Goal: Information Seeking & Learning: Learn about a topic

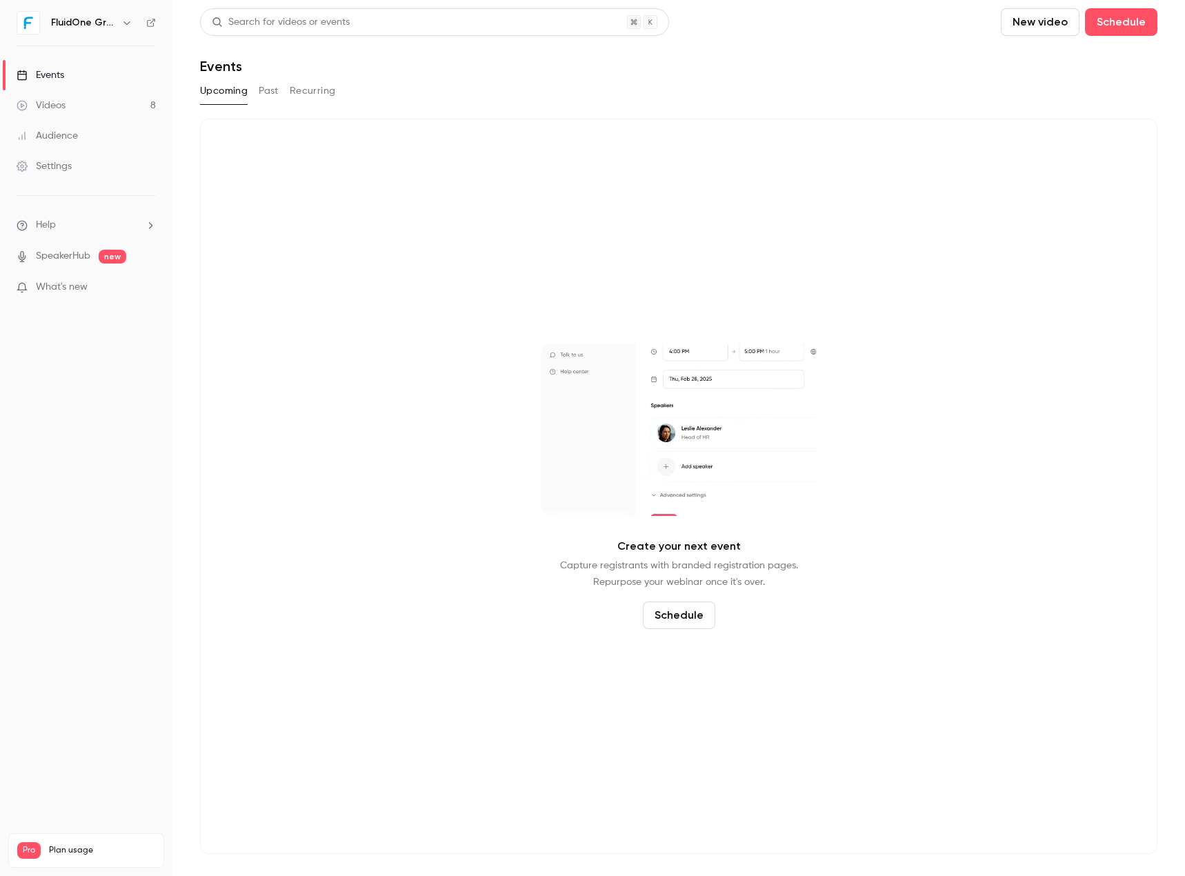
click at [268, 90] on button "Past" at bounding box center [269, 91] width 20 height 22
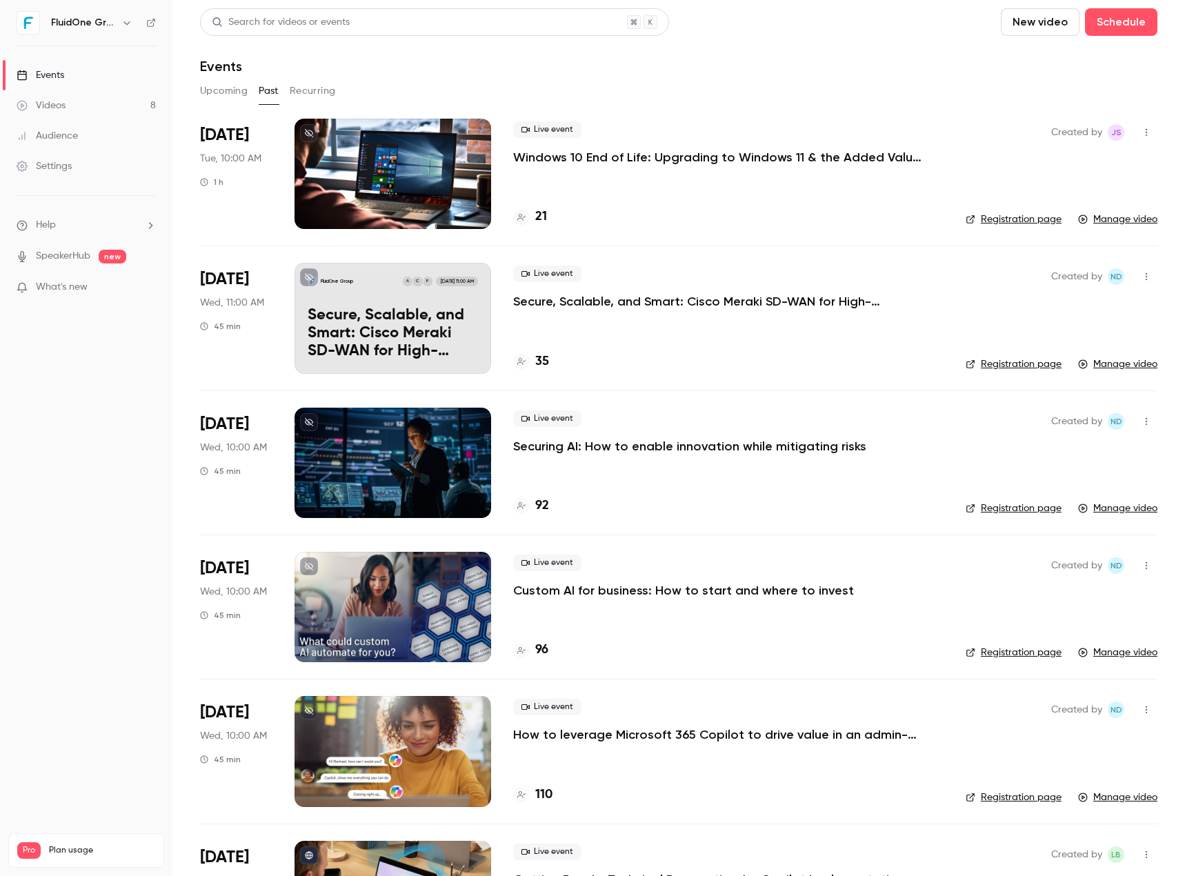
click at [394, 215] on div at bounding box center [393, 174] width 197 height 110
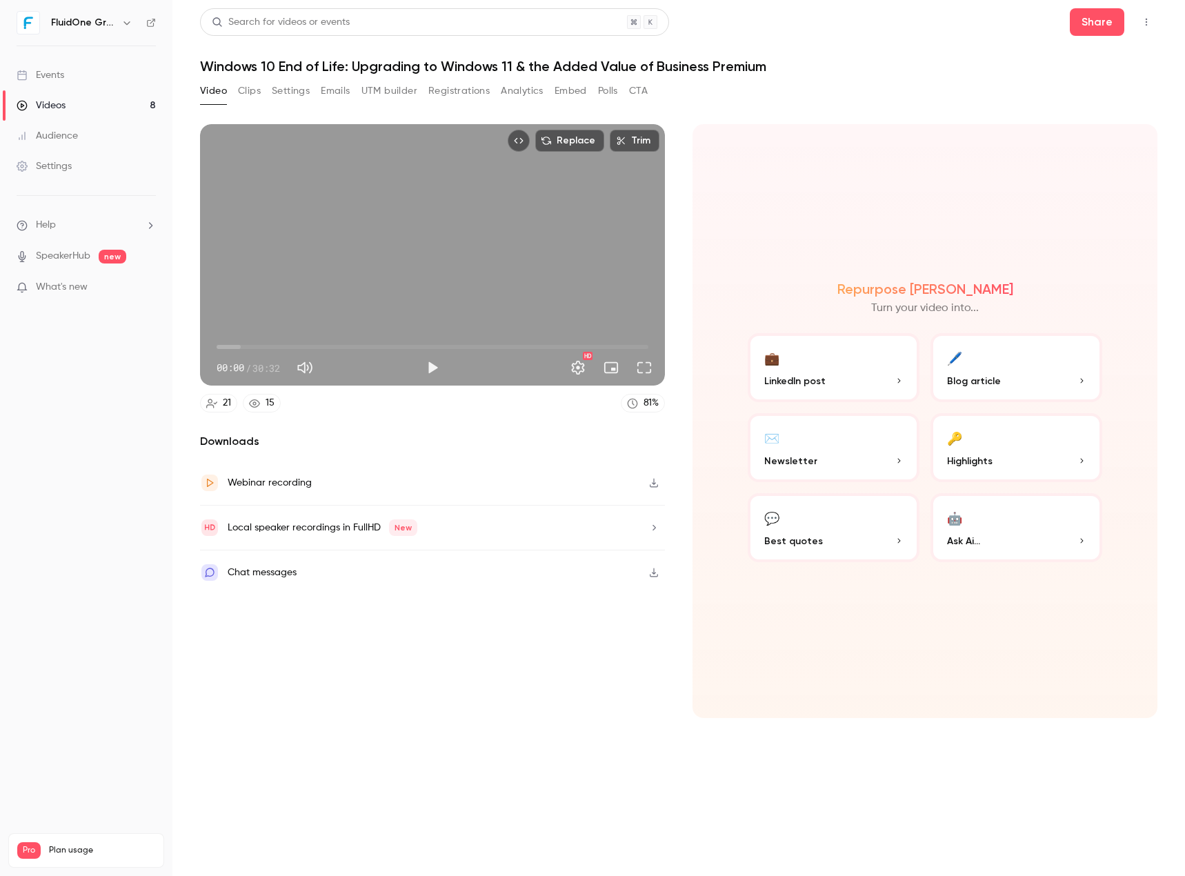
click at [255, 88] on button "Clips" at bounding box center [249, 91] width 23 height 22
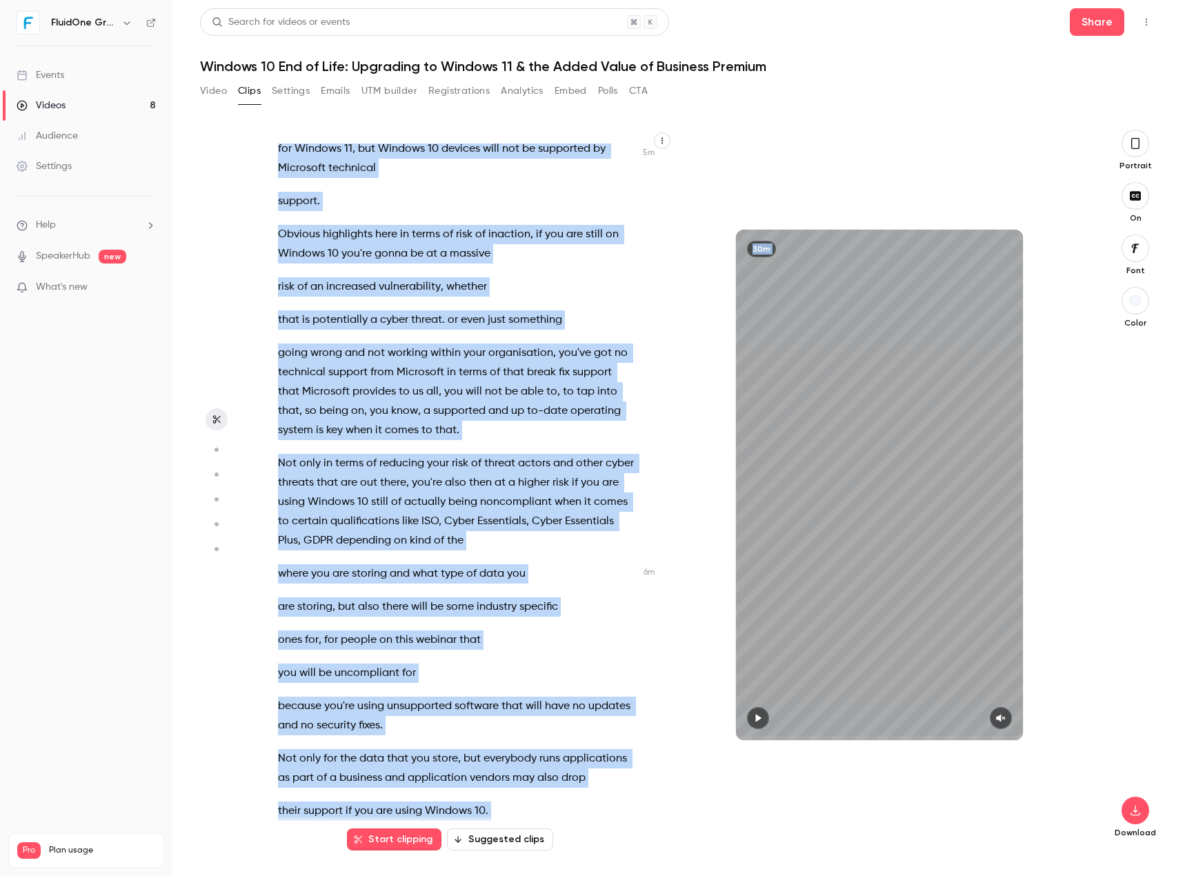
scroll to position [2533, 0]
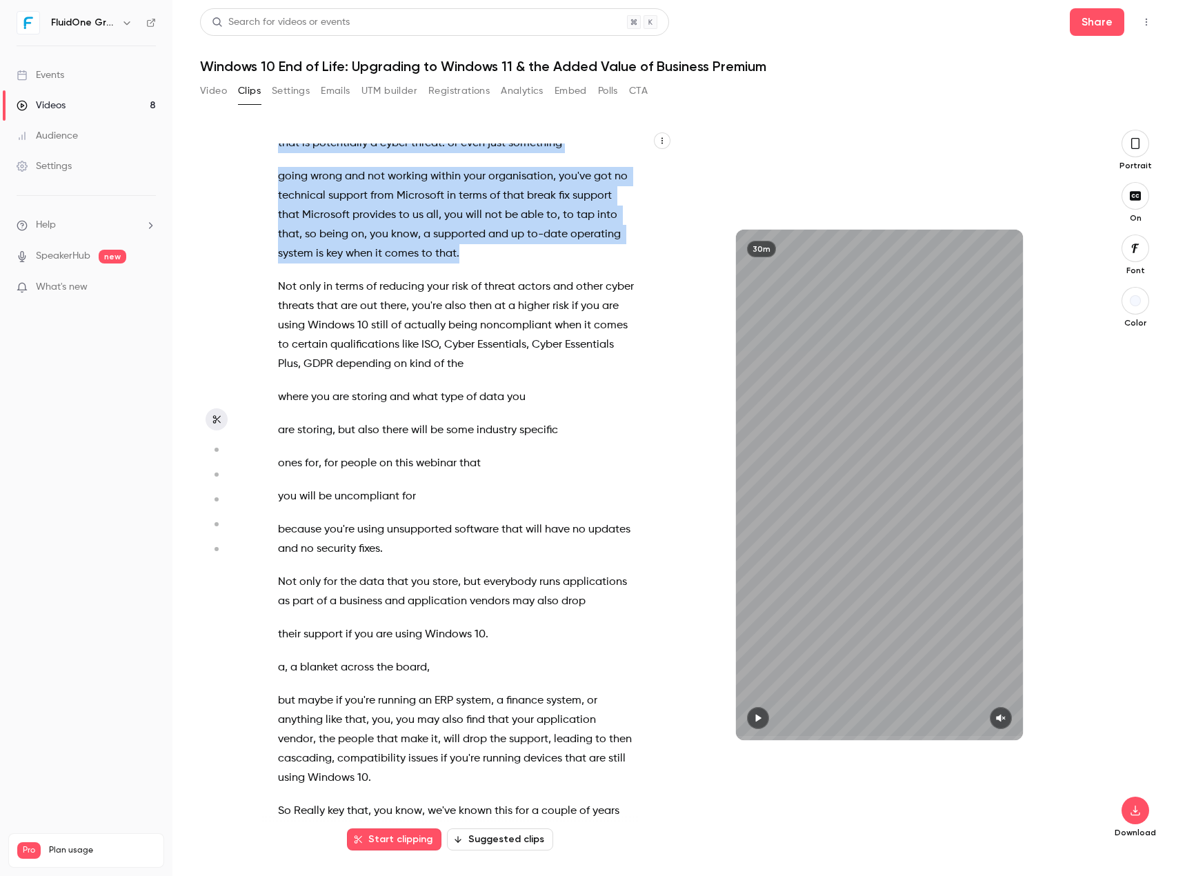
drag, startPoint x: 477, startPoint y: 394, endPoint x: 468, endPoint y: 270, distance: 124.5
click at [468, 270] on div "Good morning everybody , welcome to [DATE] webinar session . We're just gonna l…" at bounding box center [464, 491] width 406 height 697
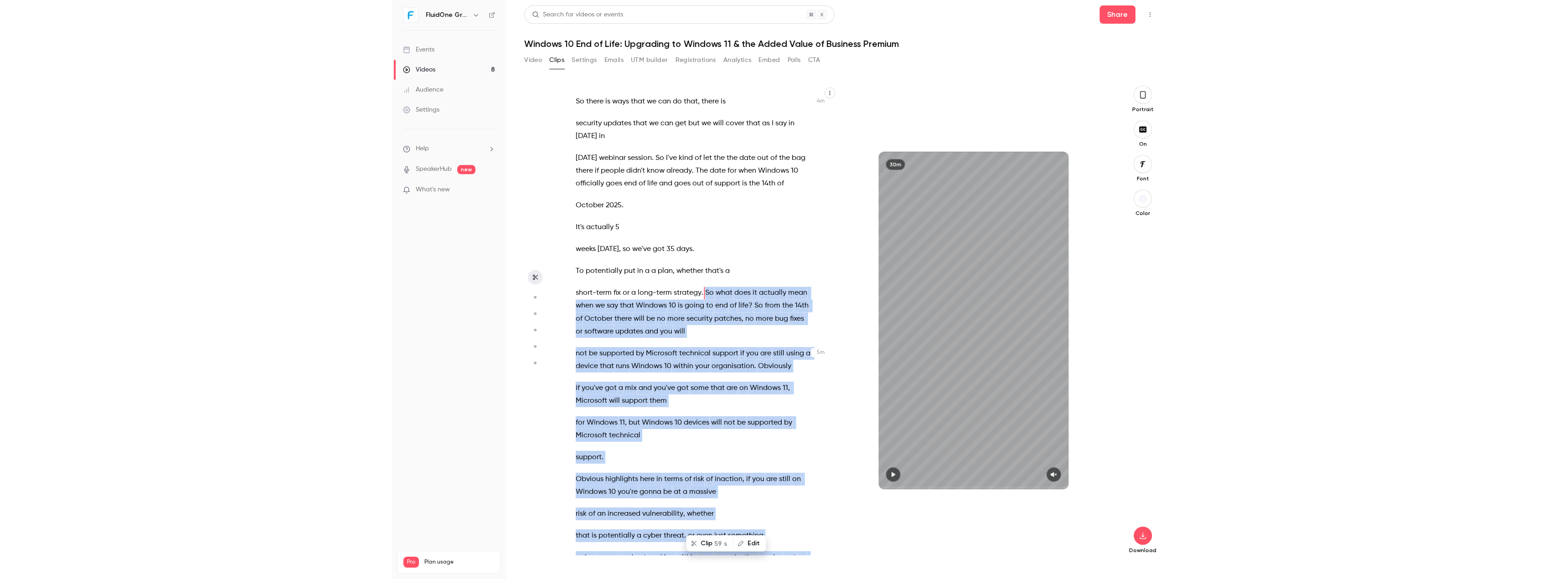
scroll to position [1213, 0]
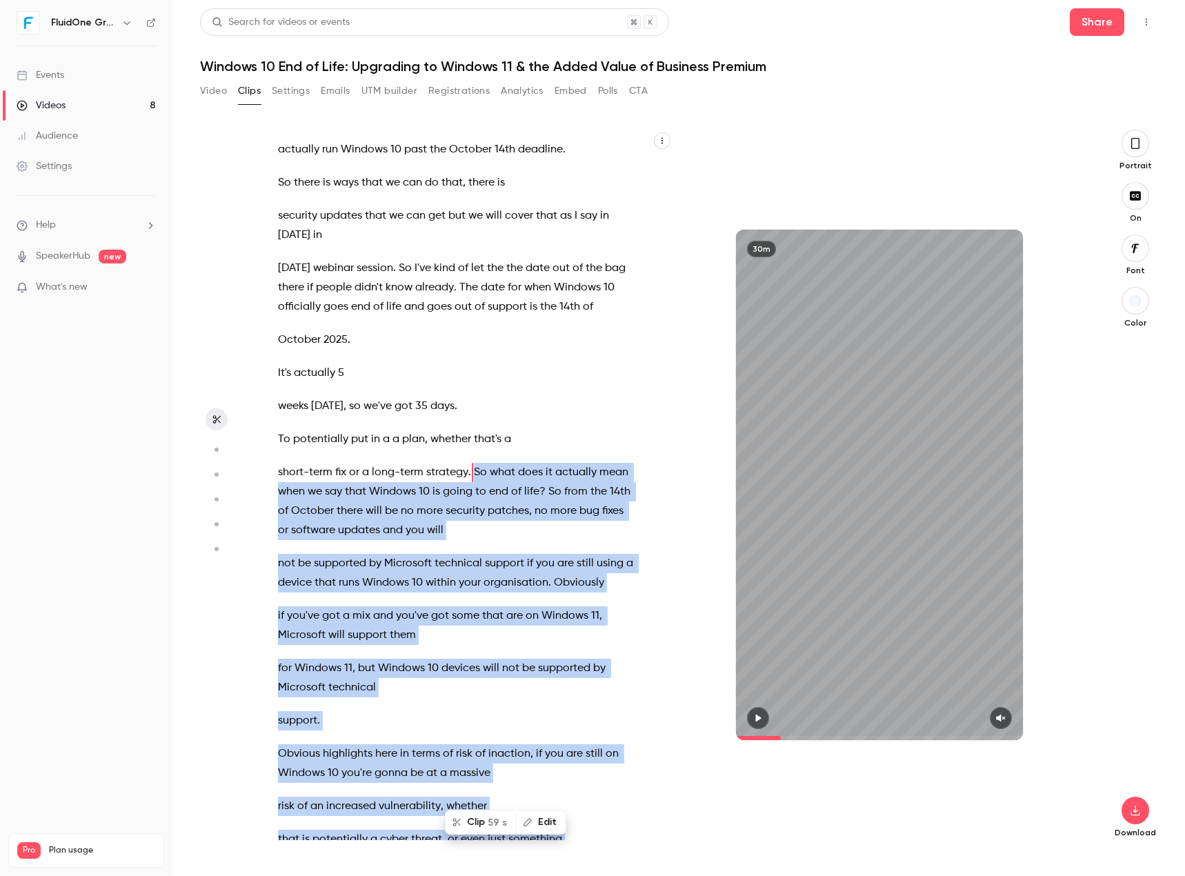
click at [475, 820] on button "Clip 59 s" at bounding box center [480, 822] width 69 height 22
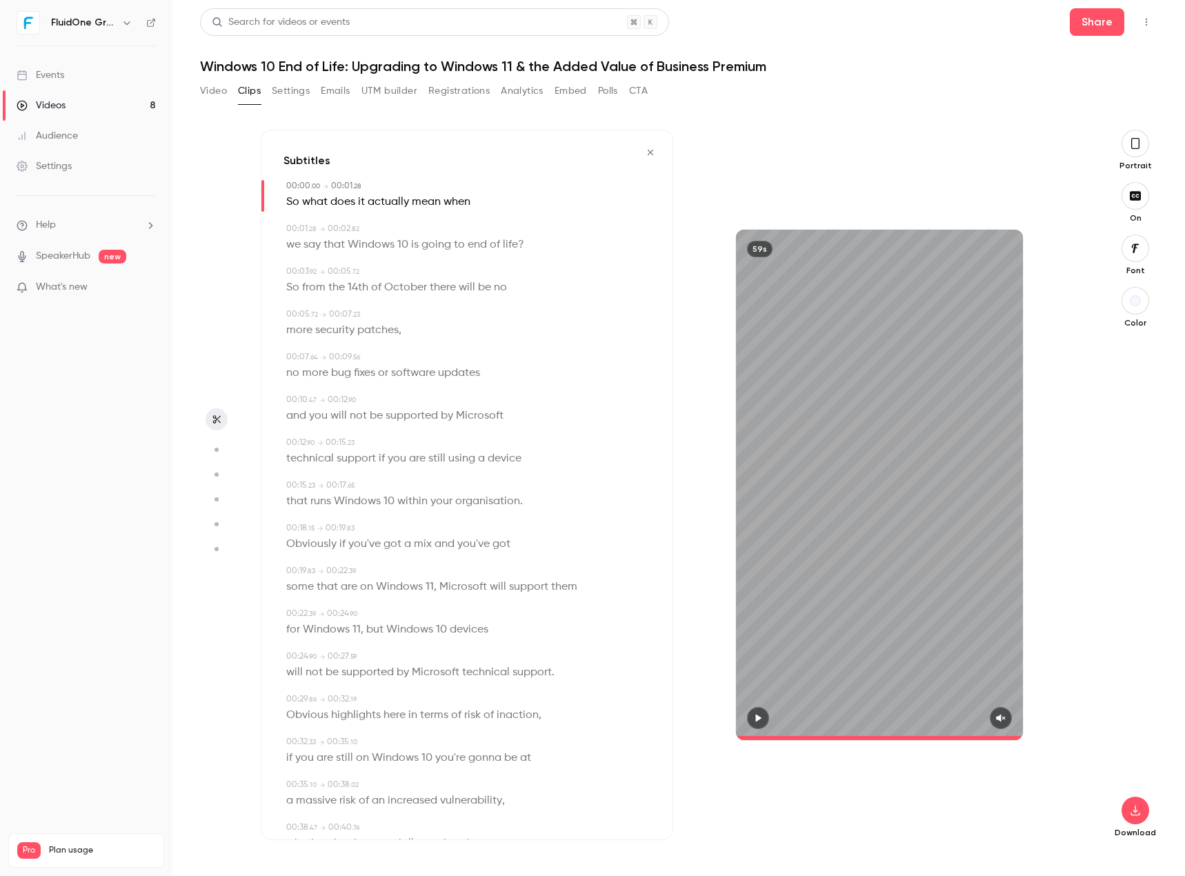
type input "*"
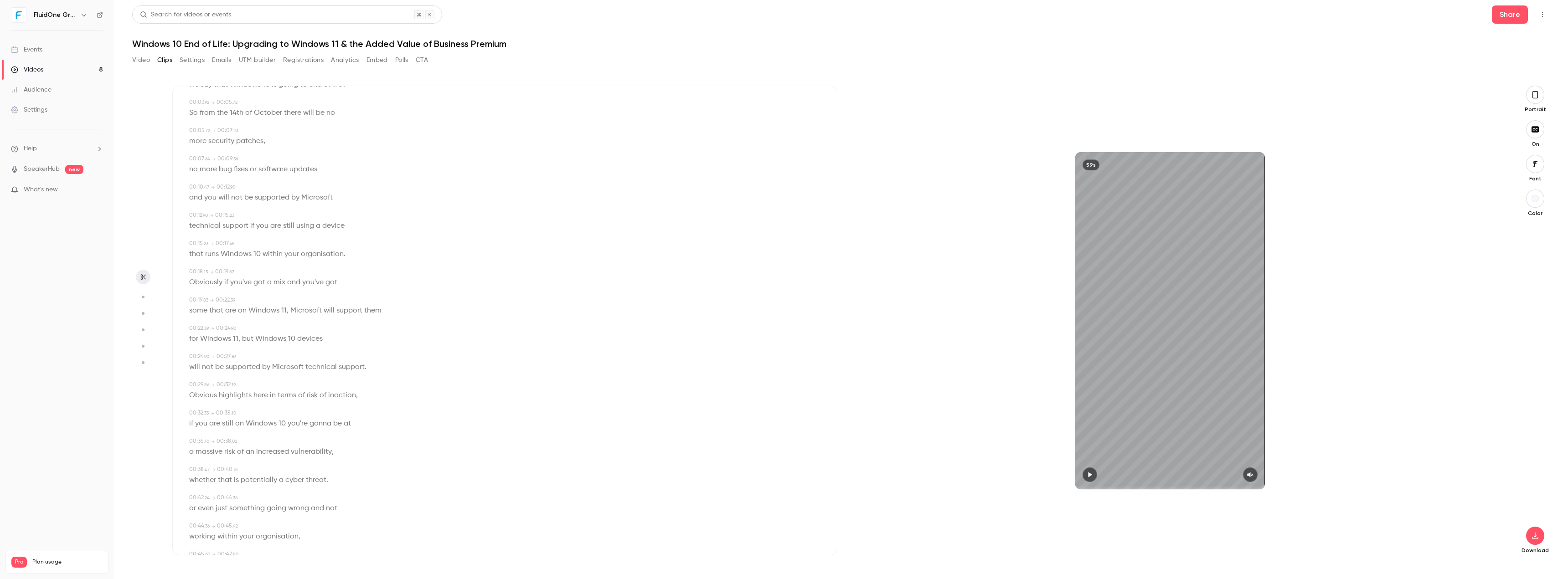
scroll to position [91, 0]
drag, startPoint x: 188, startPoint y: 380, endPoint x: 205, endPoint y: 388, distance: 18.8
click at [239, 413] on div "00:00 . 00 → 00:01 . 28 So what does it actually mean when 00:01 . 28 → 00:02 .…" at bounding box center [505, 366] width 635 height 678
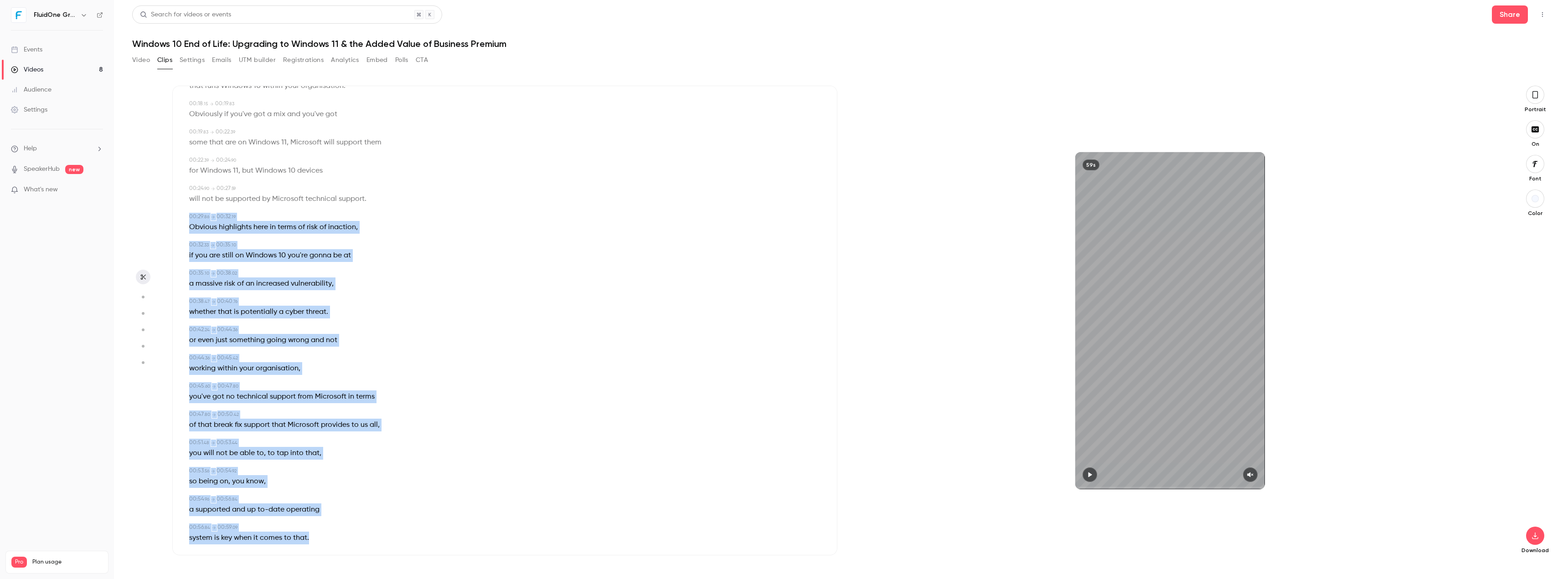
scroll to position [256, 0]
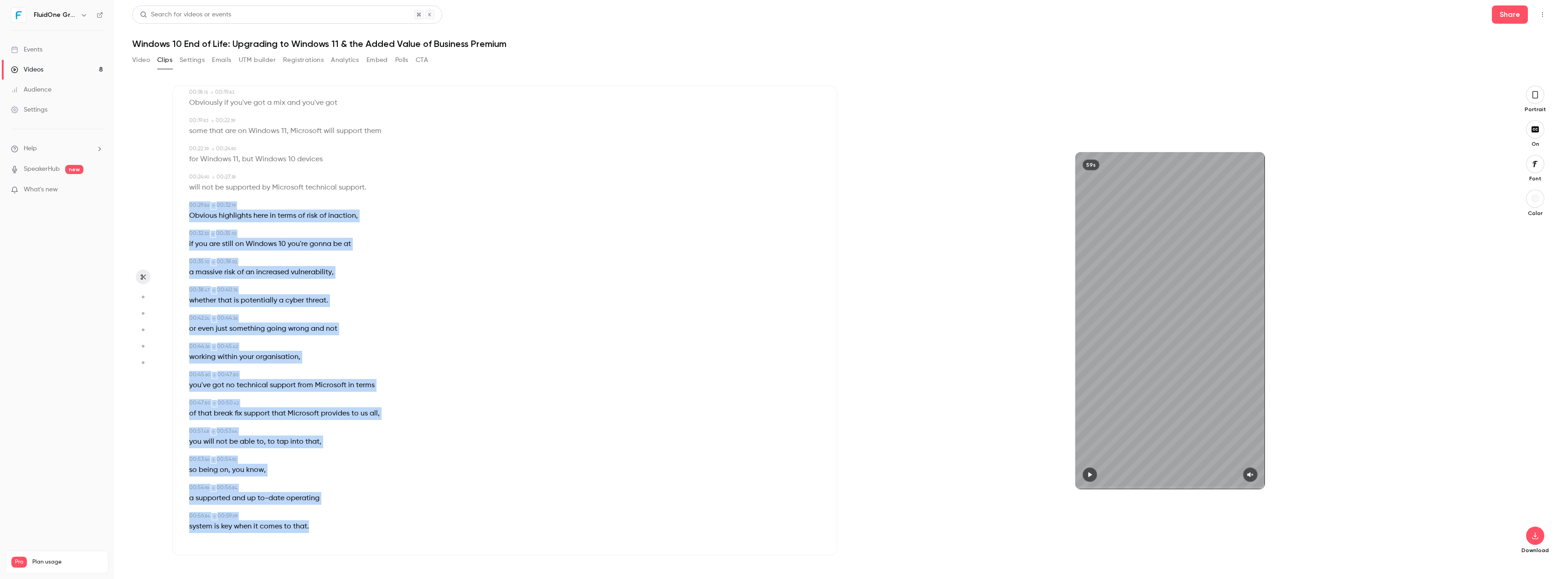
drag, startPoint x: 183, startPoint y: 371, endPoint x: 318, endPoint y: 529, distance: 207.8
click at [318, 529] on div "Subtitles 00:00 . 00 → 00:01 . 28 So what does it actually mean when 00:01 . 28…" at bounding box center [505, 320] width 665 height 469
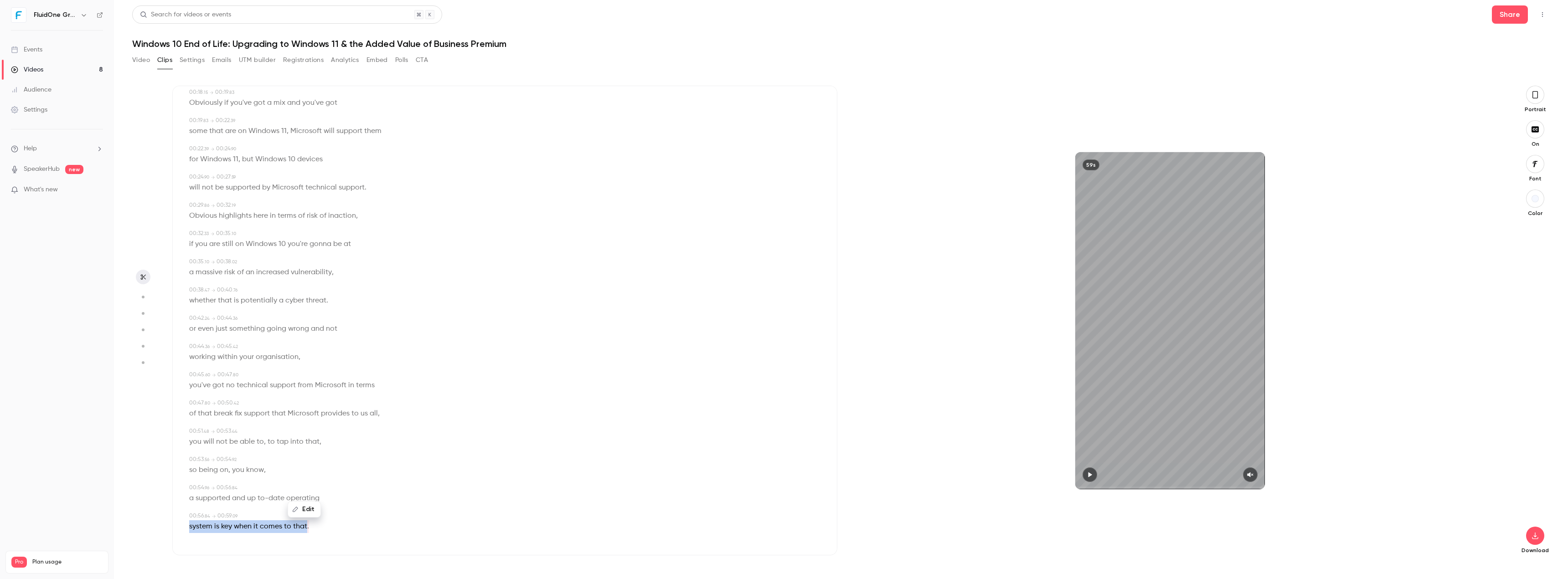
copy p "system is key when it comes to that"
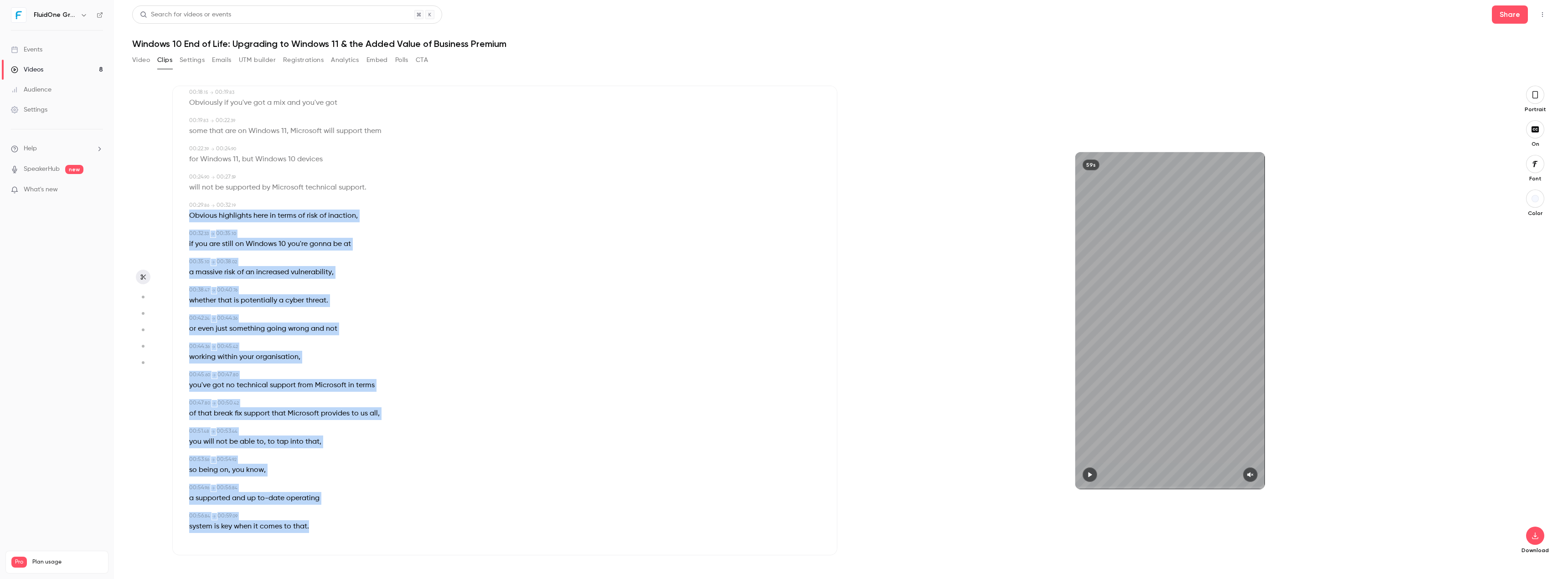
drag, startPoint x: 189, startPoint y: 211, endPoint x: 319, endPoint y: 525, distance: 339.8
click at [319, 525] on div "00:00 . 00 → 00:01 . 28 So what does it actually mean when 00:01 . 28 → 00:02 .…" at bounding box center [505, 201] width 635 height 678
copy div "Obvious highlights here in terms of risk of inaction , 00:32 . 33 → 00:35 . 10 …"
